Goal: Use online tool/utility: Utilize a website feature to perform a specific function

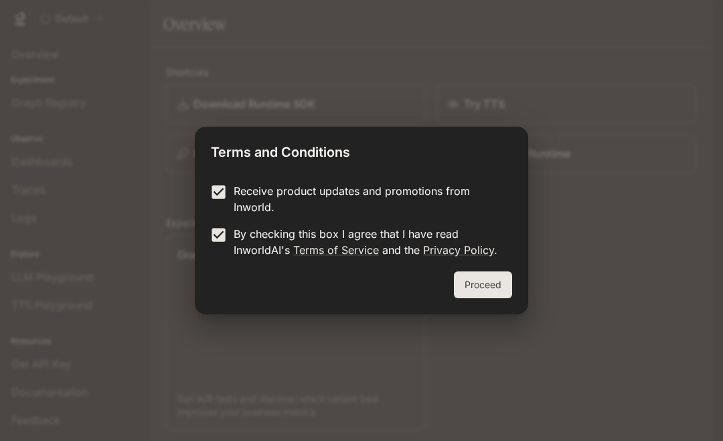
click at [485, 293] on button "Proceed" at bounding box center [483, 284] width 58 height 27
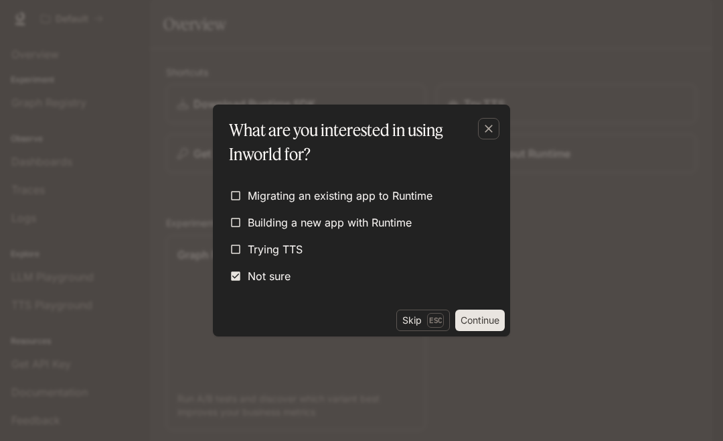
click at [482, 322] on button "Continue" at bounding box center [480, 319] width 50 height 21
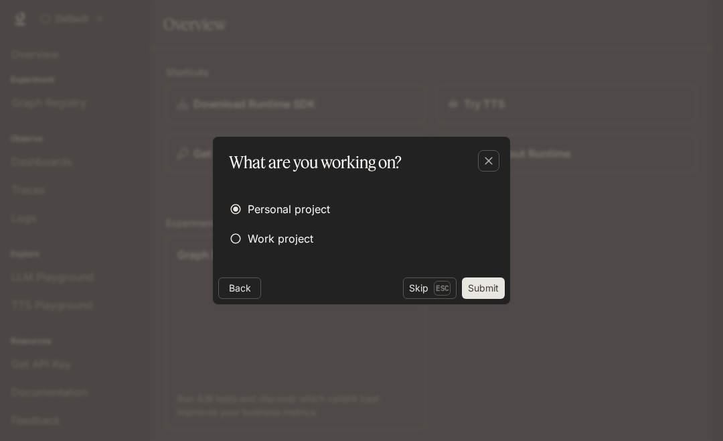
click at [476, 283] on button "Submit" at bounding box center [483, 287] width 43 height 21
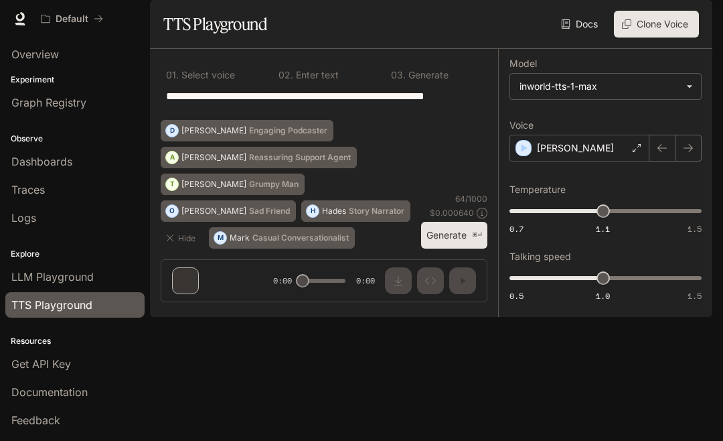
click at [31, 277] on span "LLM Playground" at bounding box center [52, 277] width 82 height 16
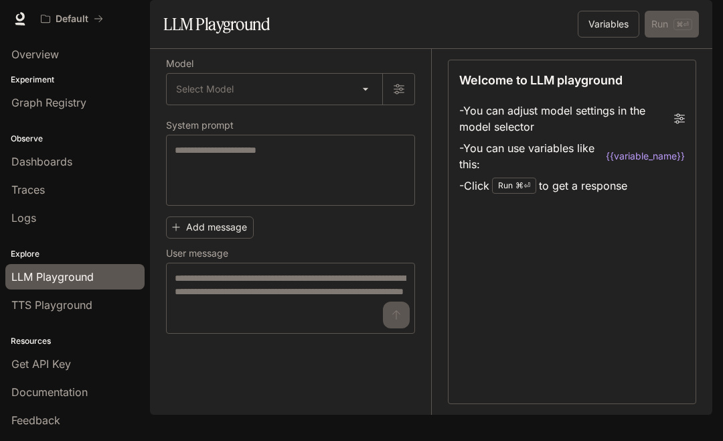
click at [28, 306] on span "TTS Playground" at bounding box center [51, 305] width 81 height 16
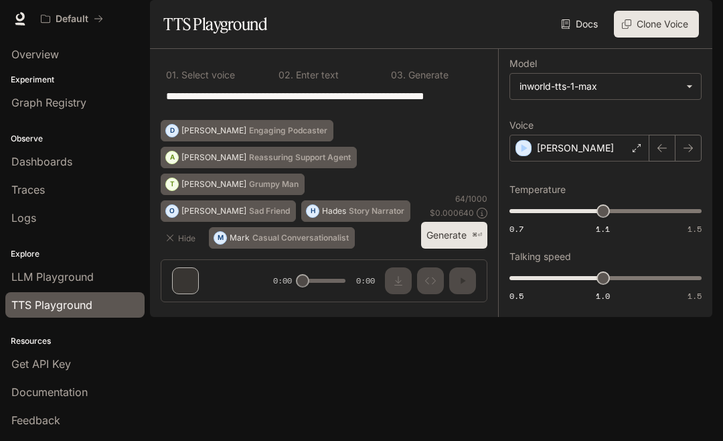
scroll to position [58, 0]
click at [25, 273] on span "LLM Playground" at bounding box center [52, 277] width 82 height 16
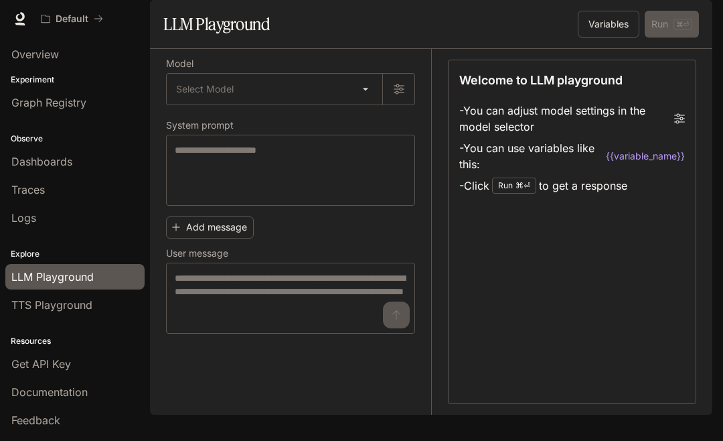
click at [292, 116] on body "Skip to main content Default Documentation Documentation Portal Overview Experi…" at bounding box center [361, 220] width 723 height 441
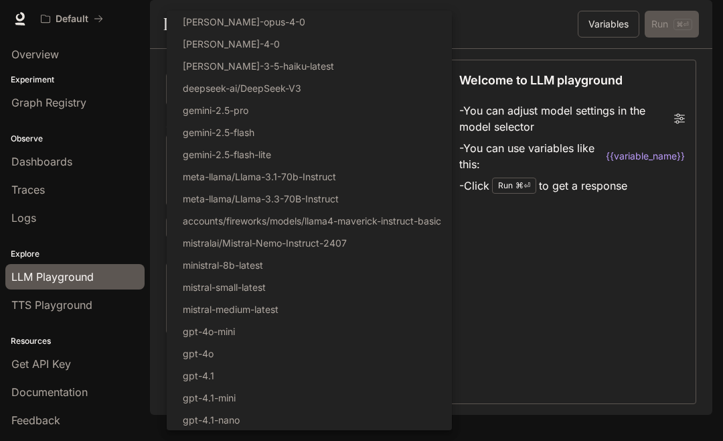
click at [88, 132] on div at bounding box center [361, 220] width 723 height 441
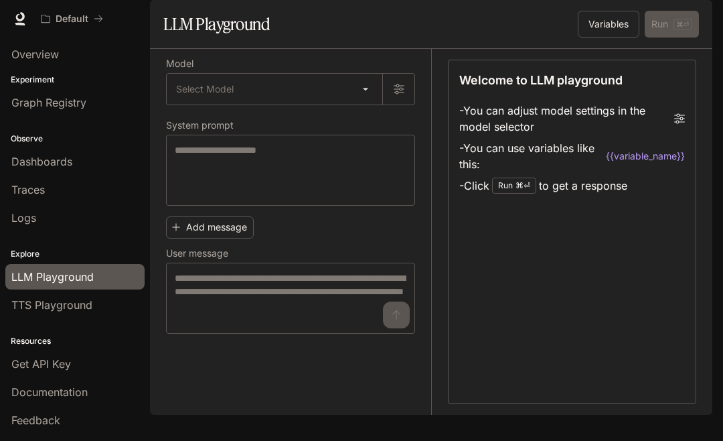
click at [47, 113] on link "Graph Registry" at bounding box center [74, 102] width 139 height 25
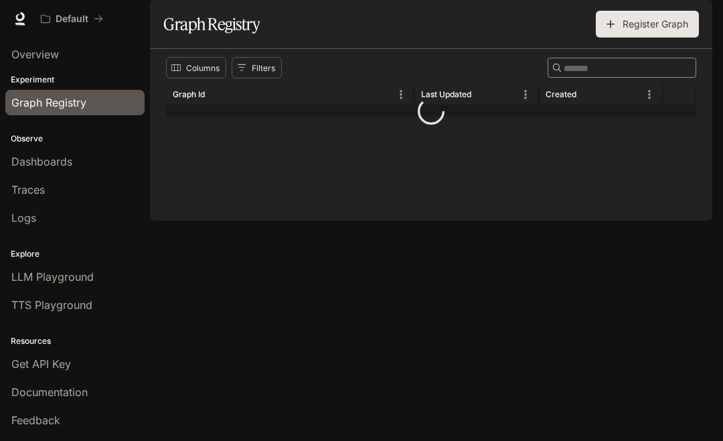
click at [46, 53] on span "Overview" at bounding box center [35, 54] width 48 height 16
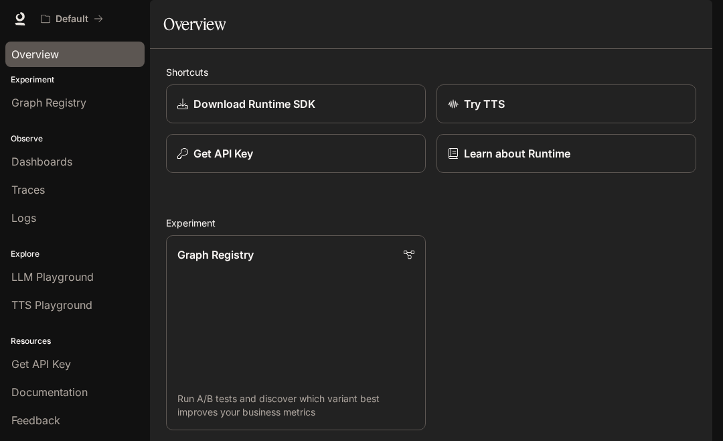
click at [33, 276] on span "LLM Playground" at bounding box center [52, 277] width 82 height 16
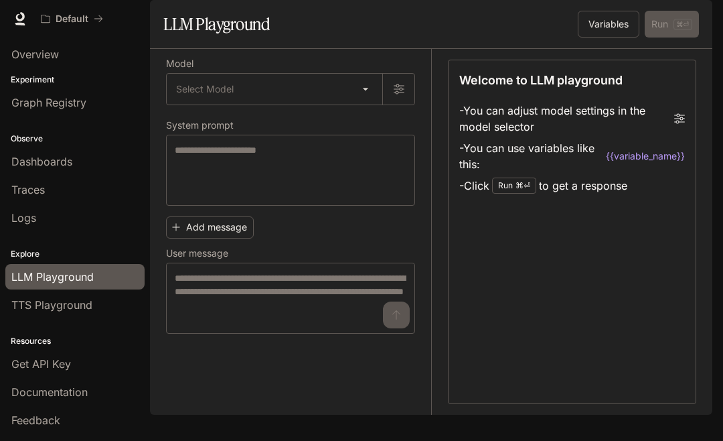
click at [37, 302] on span "TTS Playground" at bounding box center [51, 305] width 81 height 16
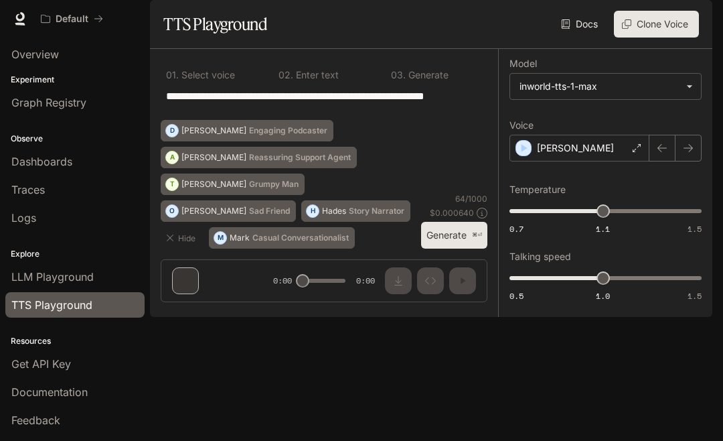
click at [184, 222] on button "O Olivia Sad Friend" at bounding box center [228, 210] width 135 height 21
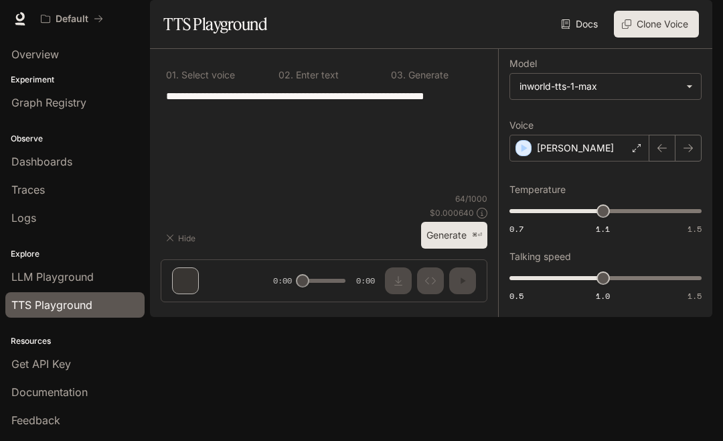
type textarea "**********"
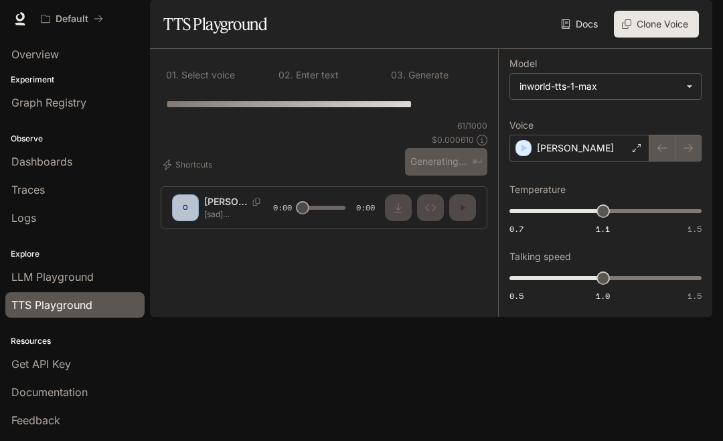
click at [515, 161] on div "Olivia" at bounding box center [580, 148] width 140 height 27
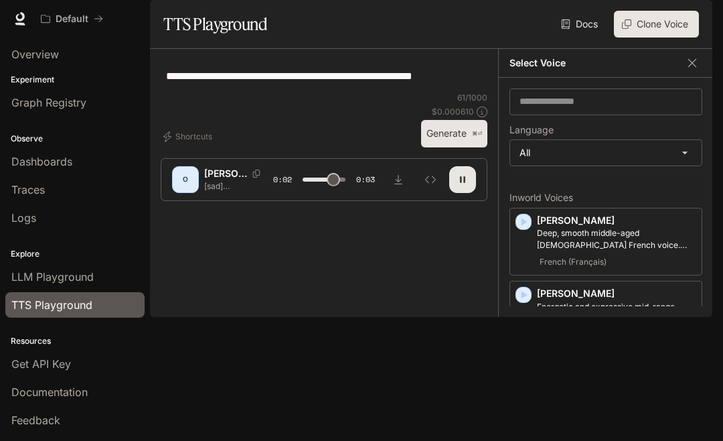
click at [449, 193] on button "button" at bounding box center [462, 179] width 27 height 27
type input "***"
